Goal: Task Accomplishment & Management: Manage account settings

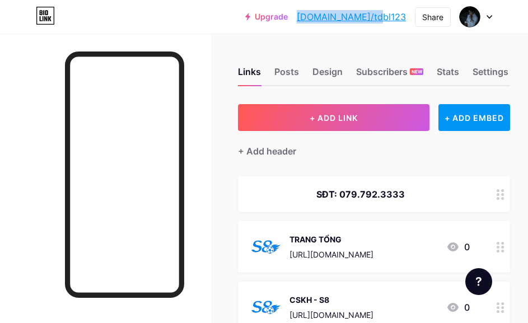
drag, startPoint x: 407, startPoint y: 16, endPoint x: 338, endPoint y: 19, distance: 68.9
click at [338, 19] on div "Upgrade [DOMAIN_NAME]/tdbl12... [DOMAIN_NAME]/tdbl123 Share Switch accounts TẬP…" at bounding box center [368, 17] width 247 height 20
copy link "[DOMAIN_NAME]/tdbl123"
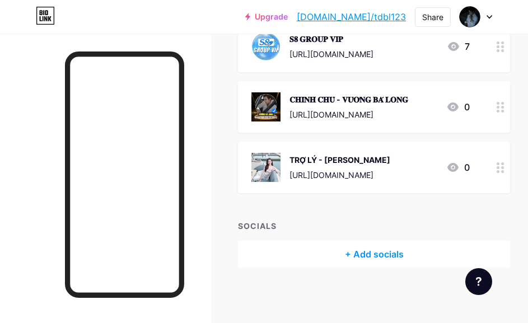
click at [504, 165] on icon at bounding box center [500, 167] width 8 height 11
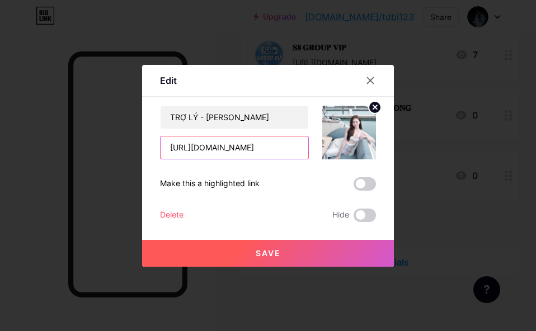
click at [263, 146] on input "[URL][DOMAIN_NAME]" at bounding box center [235, 148] width 148 height 22
click at [285, 148] on input "[URL][DOMAIN_NAME]" at bounding box center [235, 148] width 148 height 22
paste input "ROLYKHA"
type input "[URL][DOMAIN_NAME]"
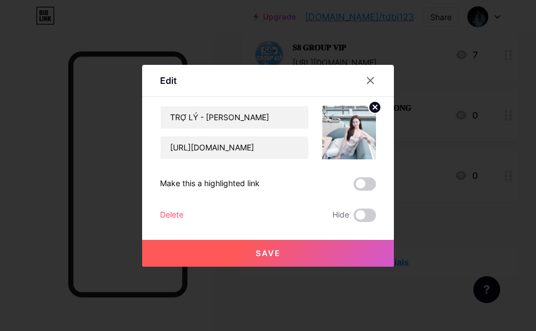
click at [355, 254] on button "Save" at bounding box center [268, 253] width 252 height 27
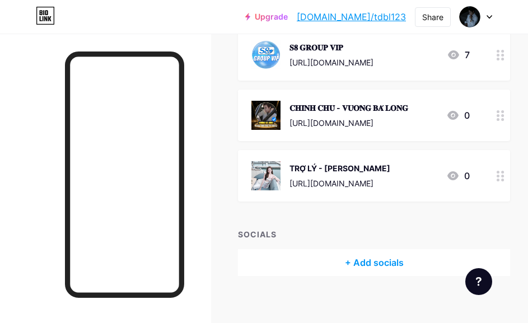
click at [510, 184] on div at bounding box center [500, 175] width 19 height 51
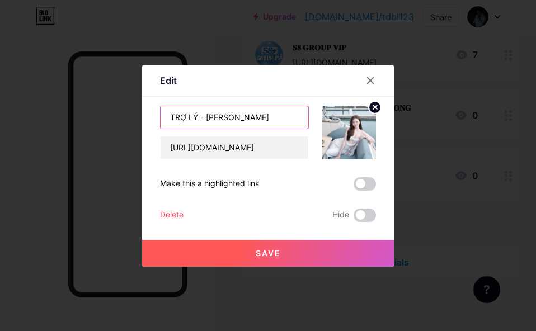
click at [264, 120] on input "TRỢ LÝ - [PERSON_NAME]" at bounding box center [235, 117] width 148 height 22
click at [245, 116] on input "TRỢ [PERSON_NAME]" at bounding box center [235, 117] width 148 height 22
type input "TRỢ LÝ - KHẢ ÁI"
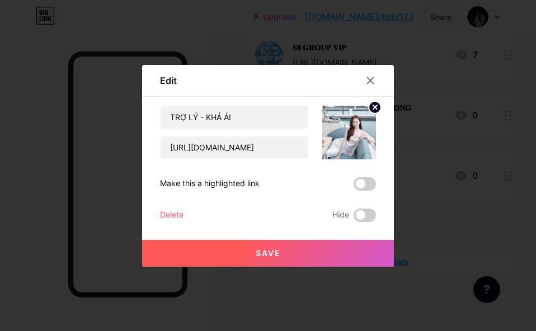
click at [256, 255] on span "Save" at bounding box center [268, 253] width 25 height 10
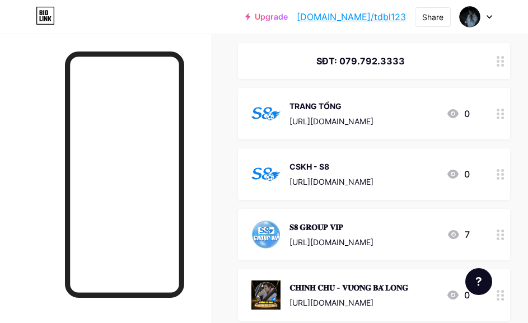
scroll to position [0, 0]
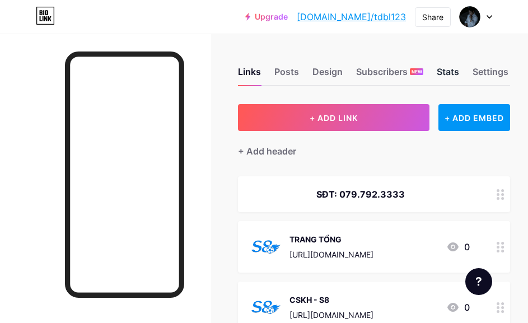
click at [455, 71] on div "Stats" at bounding box center [448, 75] width 22 height 20
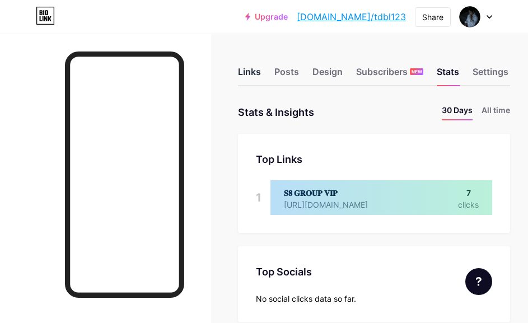
click at [258, 70] on div "Links" at bounding box center [249, 75] width 23 height 20
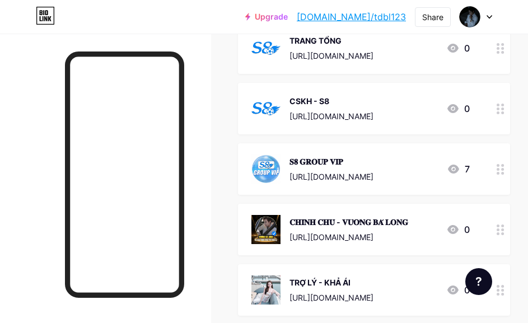
scroll to position [224, 0]
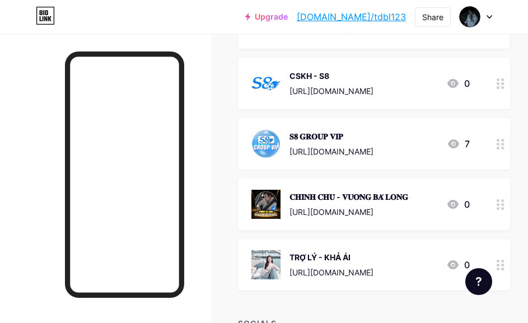
click at [504, 148] on icon at bounding box center [500, 144] width 8 height 11
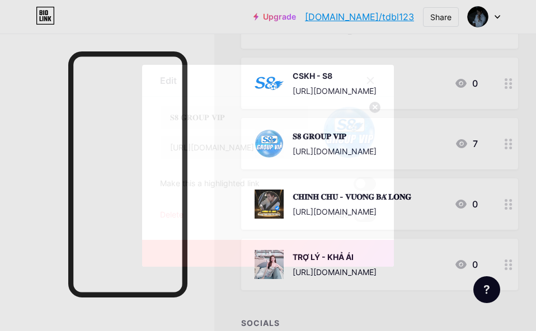
click at [366, 85] on icon at bounding box center [370, 80] width 9 height 9
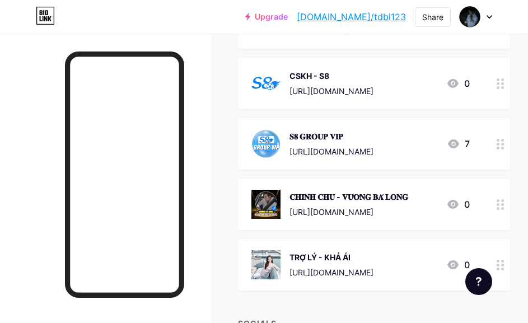
click at [504, 145] on icon at bounding box center [500, 144] width 8 height 11
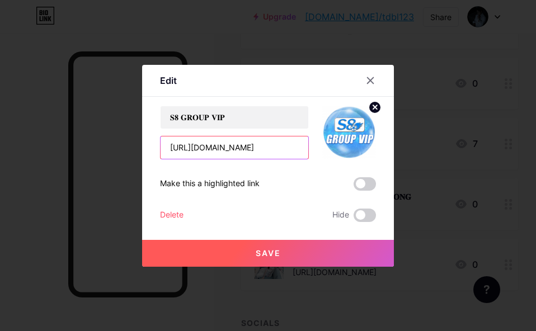
click at [276, 147] on input "[URL][DOMAIN_NAME]" at bounding box center [235, 148] width 148 height 22
paste input "ysUhOOtTv3xjYjV"
type input "[URL][DOMAIN_NAME]"
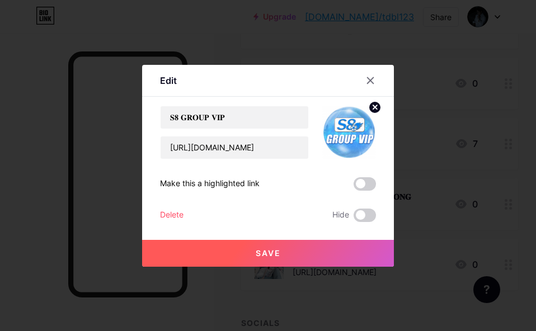
click at [329, 253] on button "Save" at bounding box center [268, 253] width 252 height 27
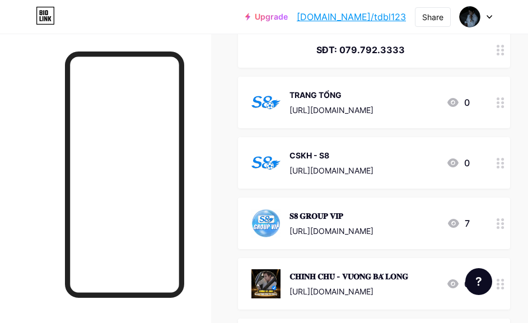
scroll to position [74, 0]
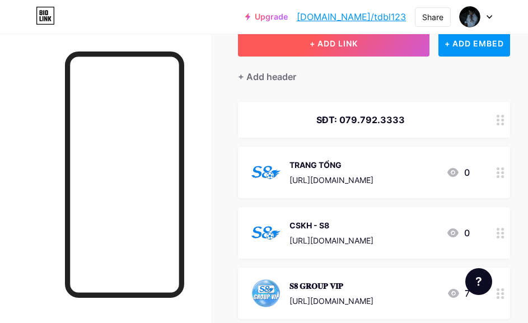
click at [367, 51] on button "+ ADD LINK" at bounding box center [333, 43] width 191 height 27
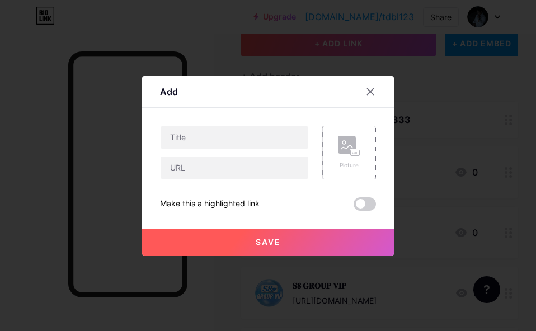
click at [358, 154] on div "Picture" at bounding box center [349, 153] width 54 height 54
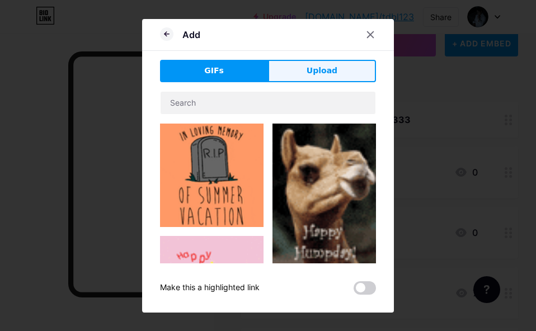
click at [308, 77] on button "Upload" at bounding box center [322, 71] width 108 height 22
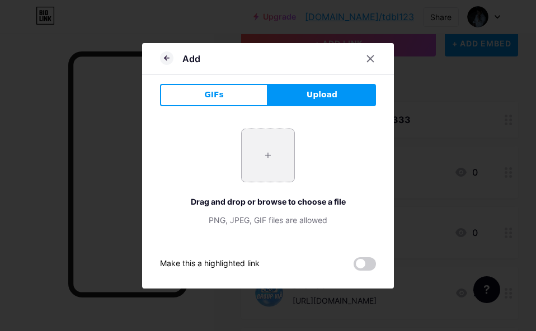
click at [264, 170] on input "file" at bounding box center [268, 155] width 53 height 53
type input "C:\fakepath\2 -2.png"
click at [275, 156] on input "file" at bounding box center [268, 155] width 53 height 53
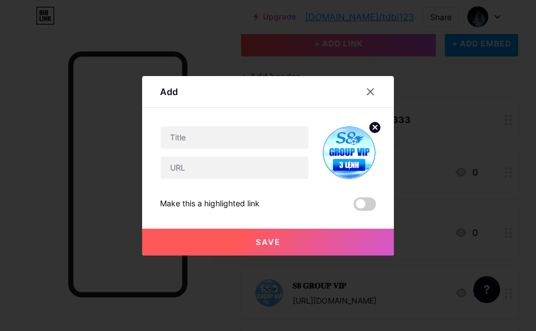
click at [369, 128] on circle at bounding box center [375, 127] width 12 height 12
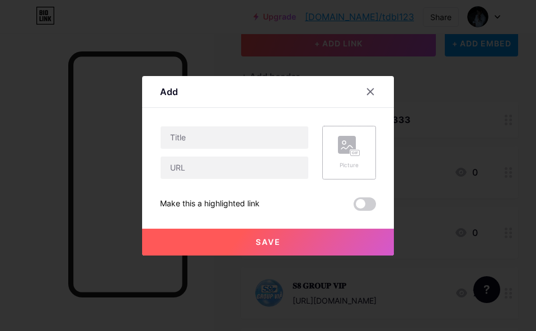
click at [350, 149] on rect at bounding box center [355, 152] width 10 height 7
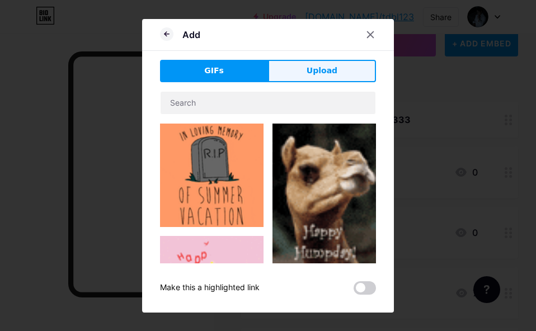
click at [322, 70] on span "Upload" at bounding box center [322, 71] width 31 height 12
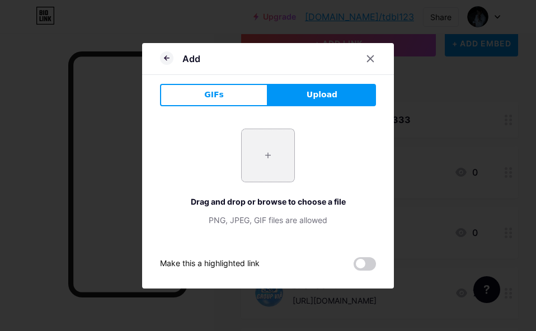
click at [274, 147] on input "file" at bounding box center [268, 155] width 53 height 53
type input "C:\fakepath\photo_2025-07-30_17-10-09.jpg"
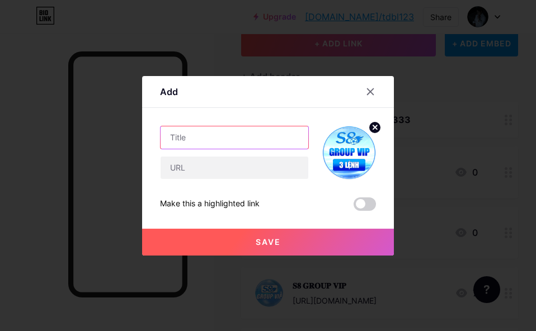
click at [266, 143] on input "text" at bounding box center [235, 137] width 148 height 22
click at [269, 139] on input "text" at bounding box center [235, 137] width 148 height 22
paste input "𝐒𝟖 𝐆𝐑𝐎𝐔𝐏 𝐕𝐈𝐏 𝟑 𝐋𝐄̣̂𝐍𝐇"
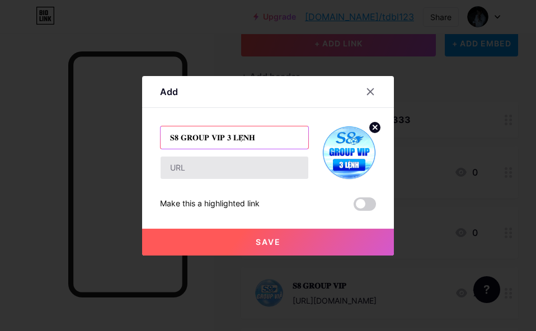
type input "𝐒𝟖 𝐆𝐑𝐎𝐔𝐏 𝐕𝐈𝐏 𝟑 𝐋𝐄̣̂𝐍𝐇"
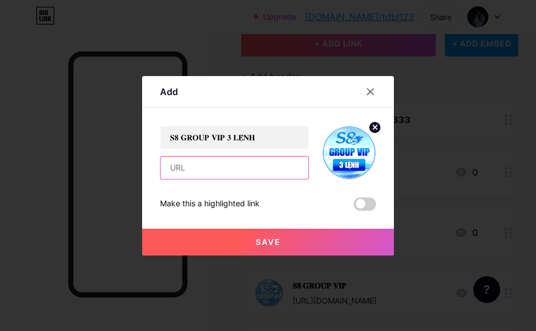
click at [256, 161] on input "text" at bounding box center [235, 168] width 148 height 22
click at [232, 170] on input "text" at bounding box center [235, 168] width 148 height 22
paste input "[URL][DOMAIN_NAME]"
type input "[URL][DOMAIN_NAME]"
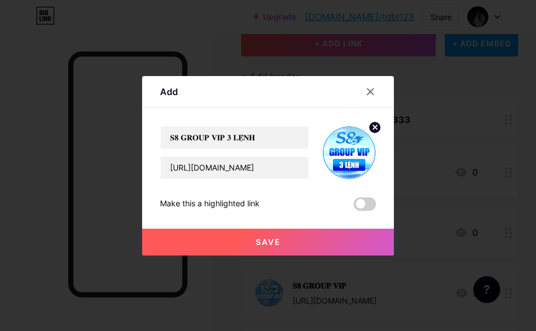
click at [336, 240] on button "Save" at bounding box center [268, 242] width 252 height 27
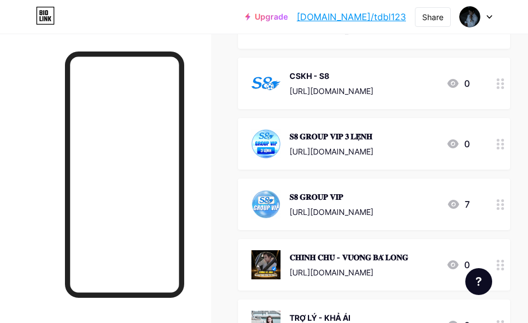
scroll to position [149, 0]
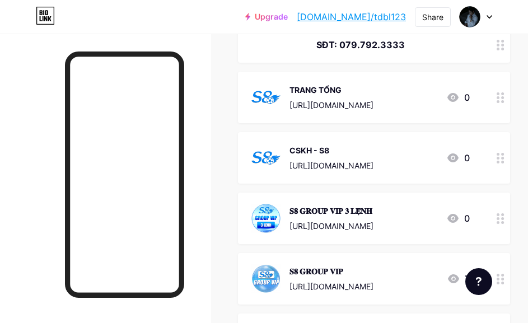
click at [279, 153] on img at bounding box center [265, 157] width 29 height 29
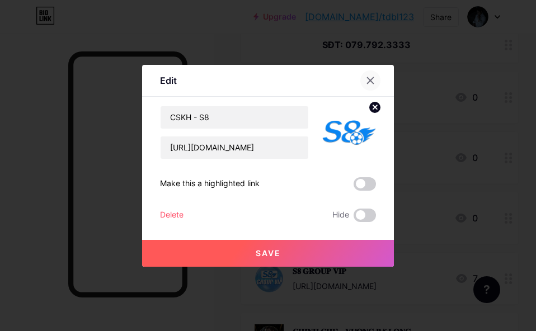
click at [371, 78] on div at bounding box center [370, 81] width 20 height 20
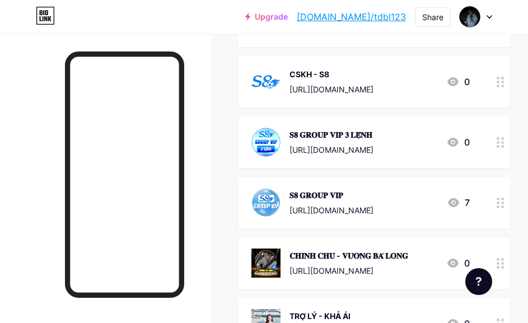
scroll to position [298, 0]
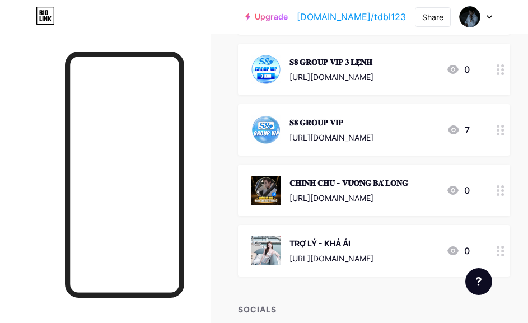
click at [221, 175] on div "Links Posts Design Subscribers NEW Stats Settings + ADD LINK + ADD EMBED + Add …" at bounding box center [264, 71] width 528 height 672
